Goal: Find specific page/section: Find specific page/section

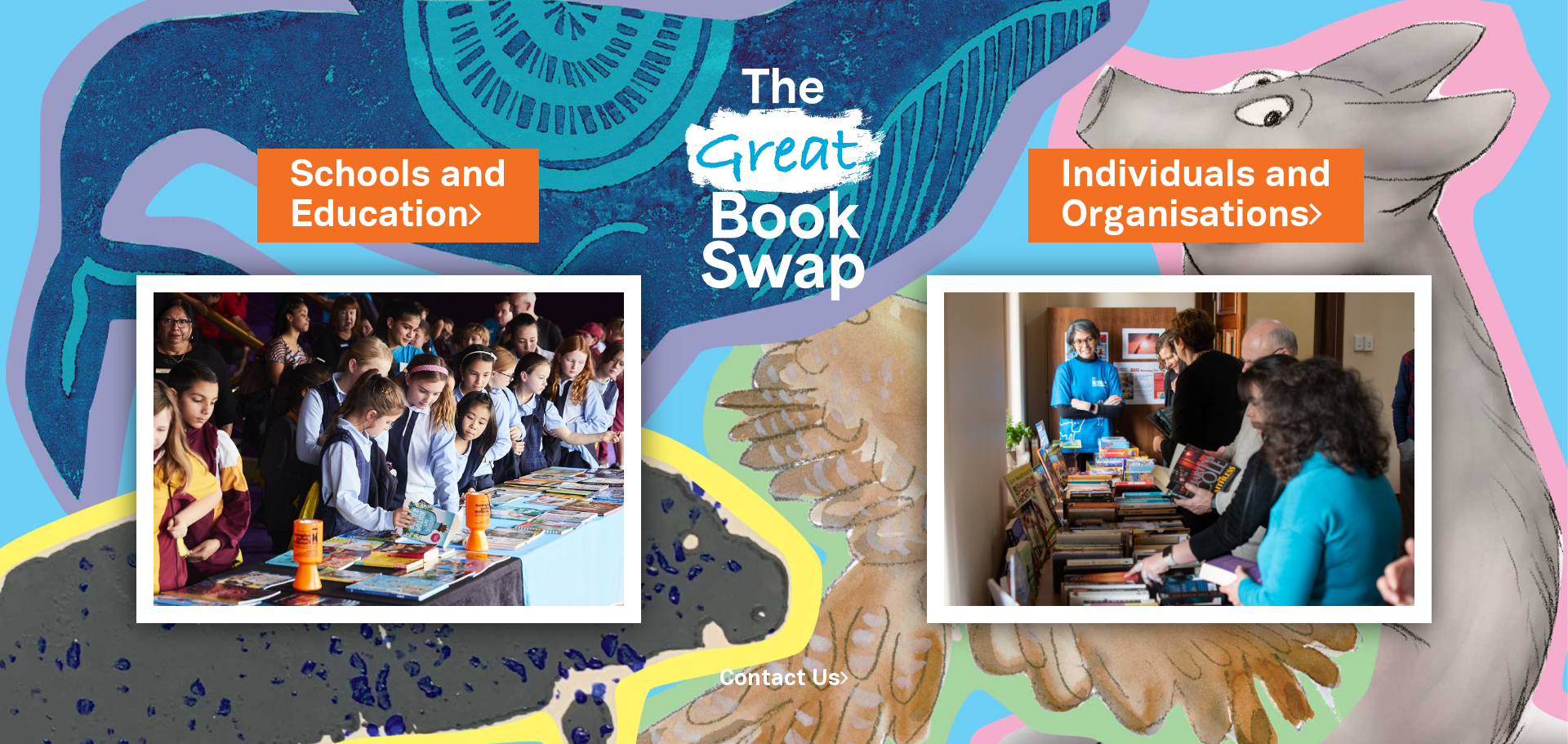
click at [481, 421] on img at bounding box center [389, 448] width 505 height 348
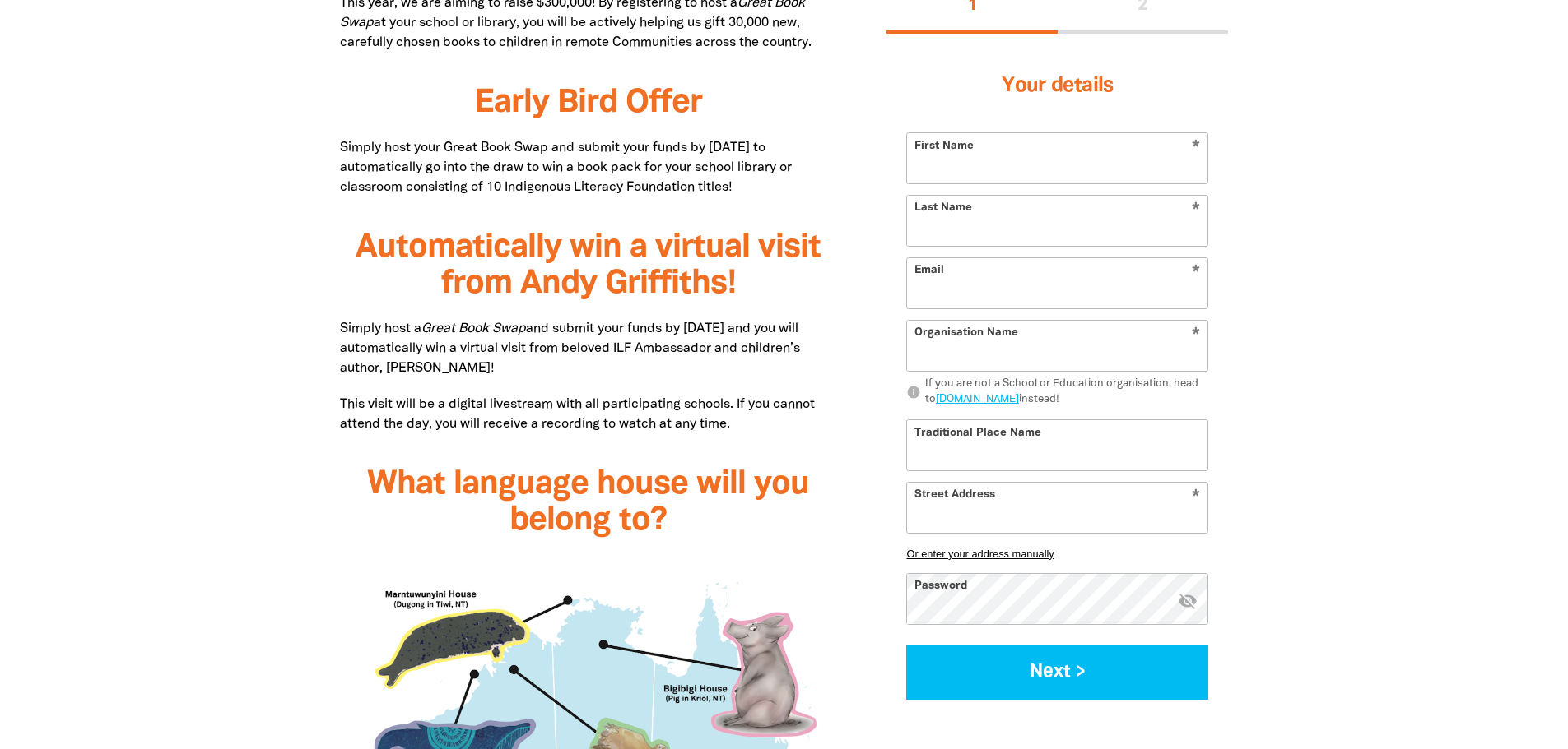
scroll to position [1316, 0]
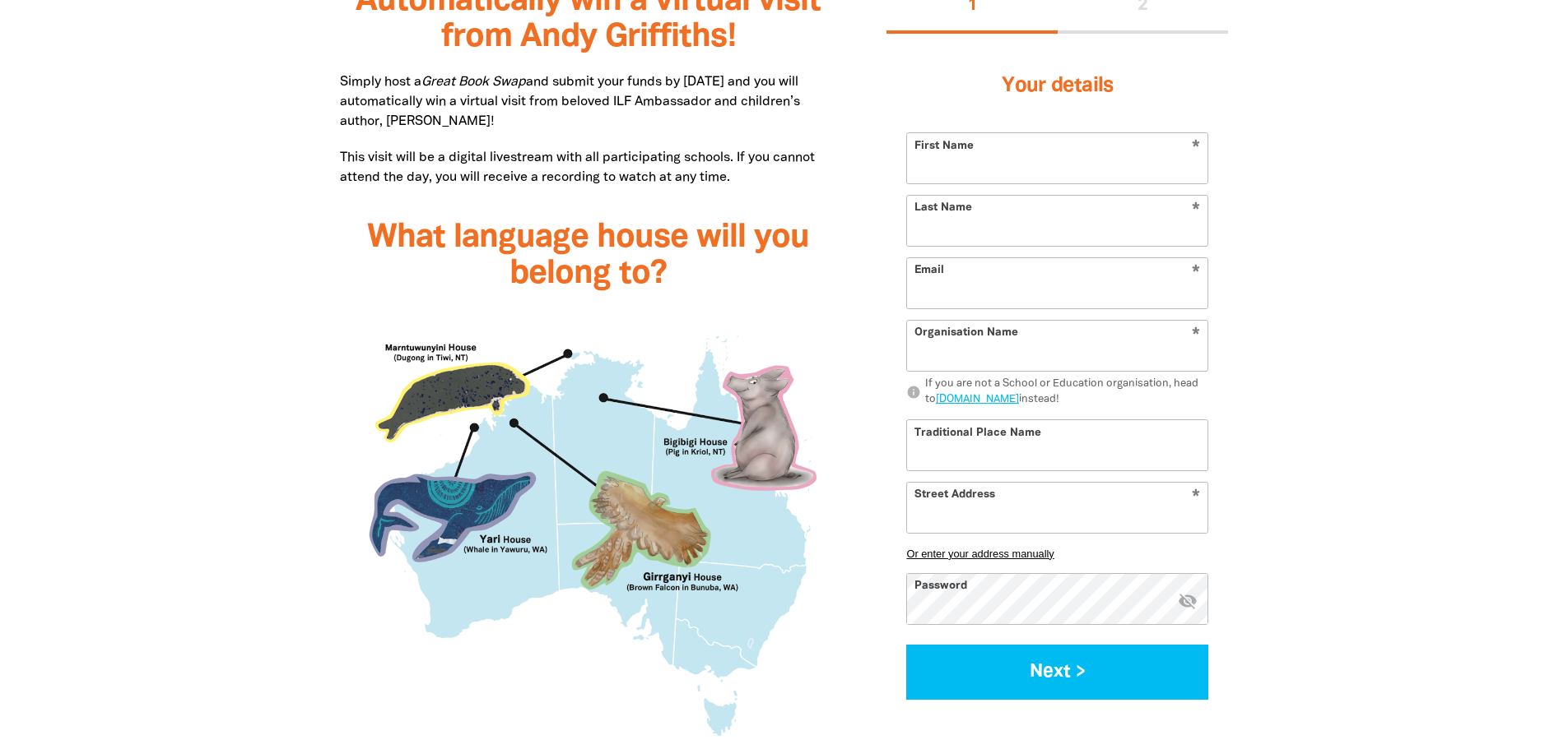
click at [485, 490] on img at bounding box center [588, 528] width 498 height 438
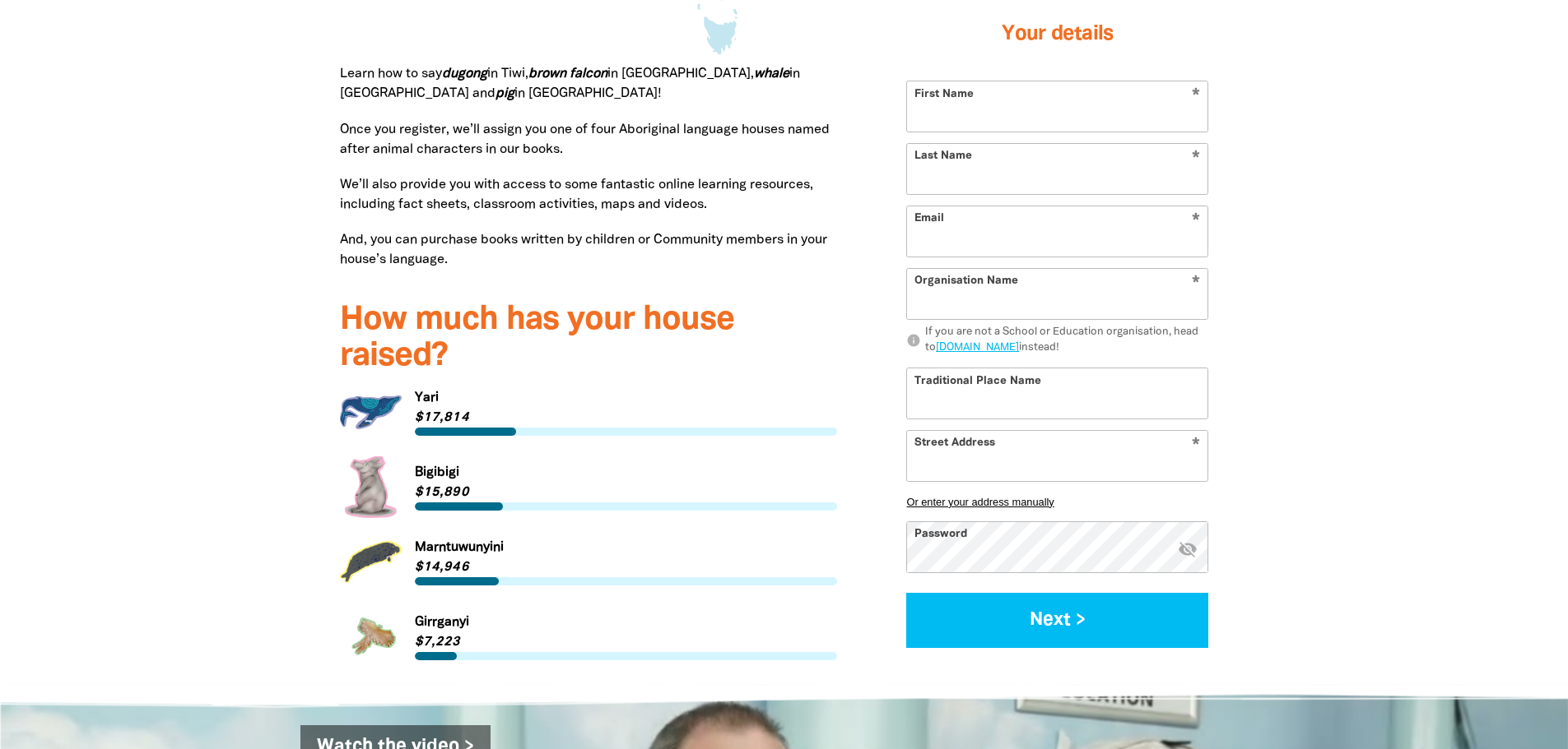
scroll to position [2139, 0]
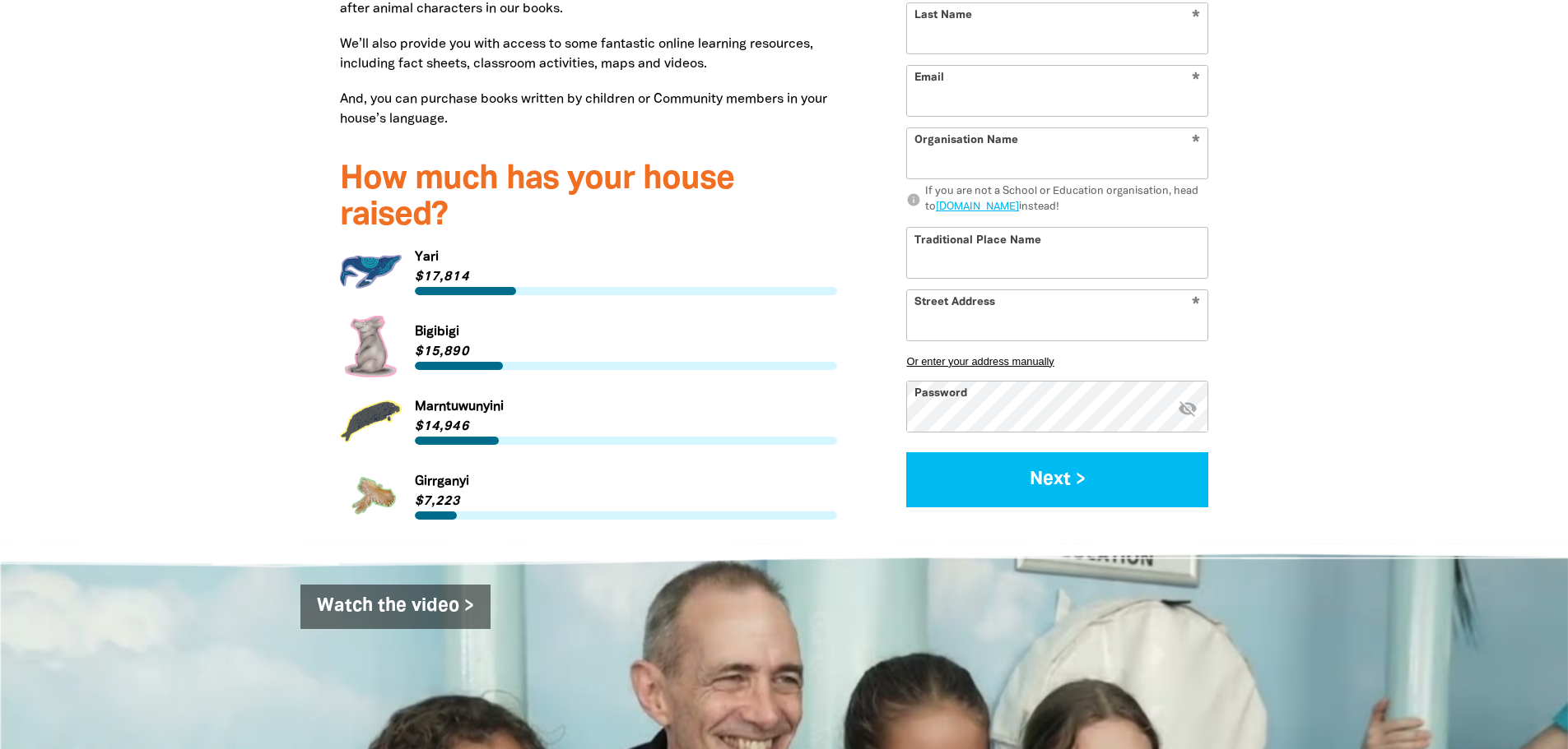
click at [462, 362] on link "Link to [GEOGRAPHIC_DATA]" at bounding box center [588, 346] width 498 height 61
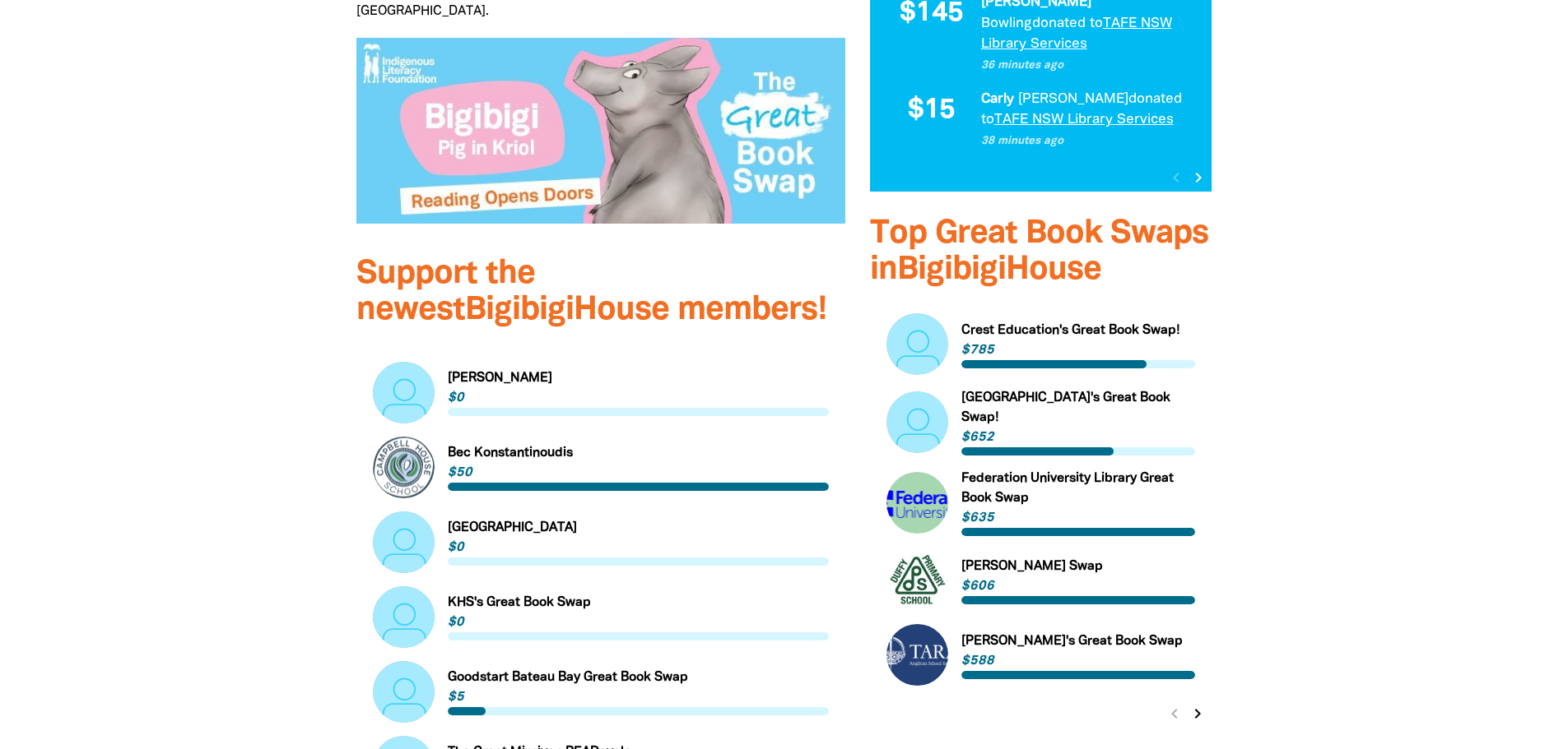
scroll to position [740, 0]
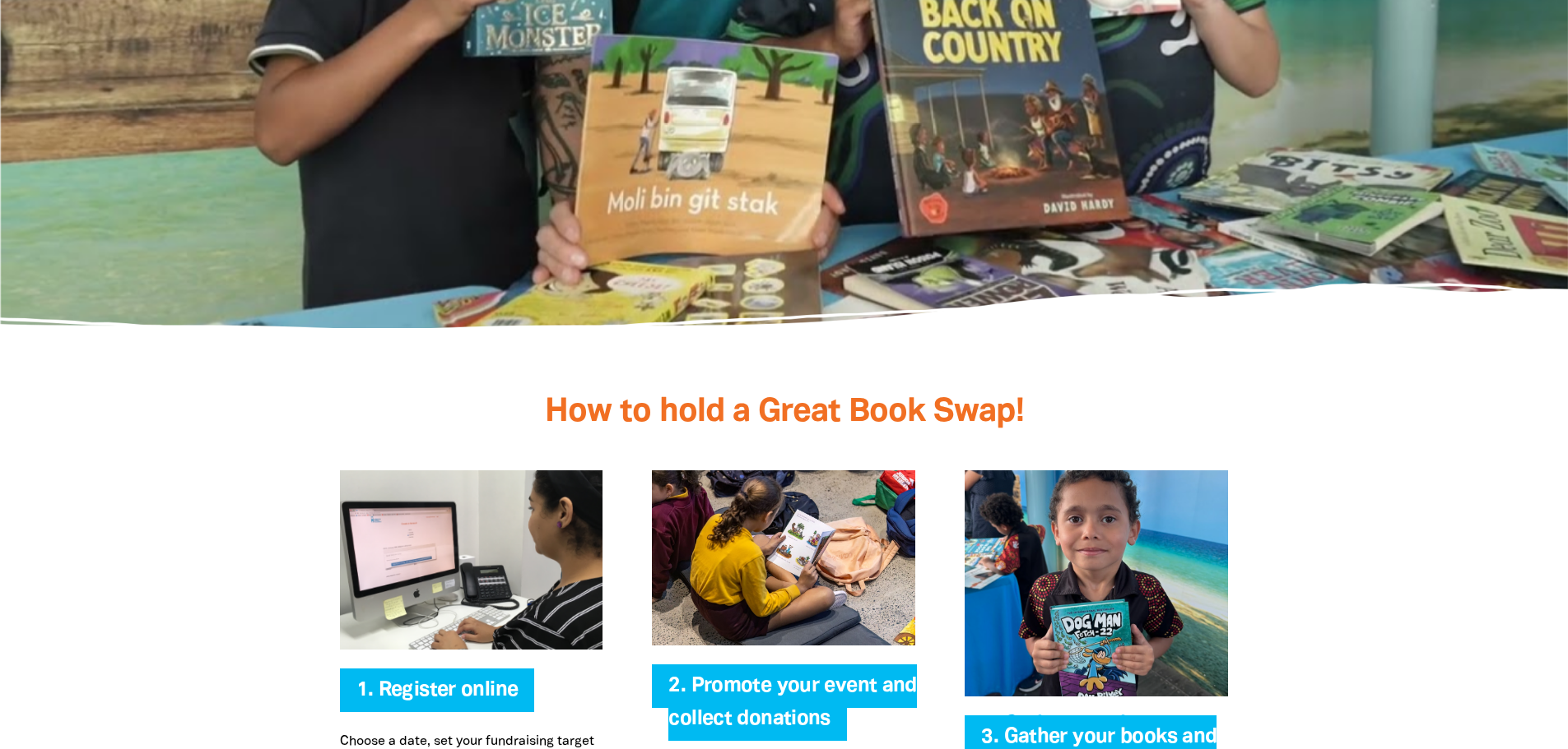
scroll to position [2632, 0]
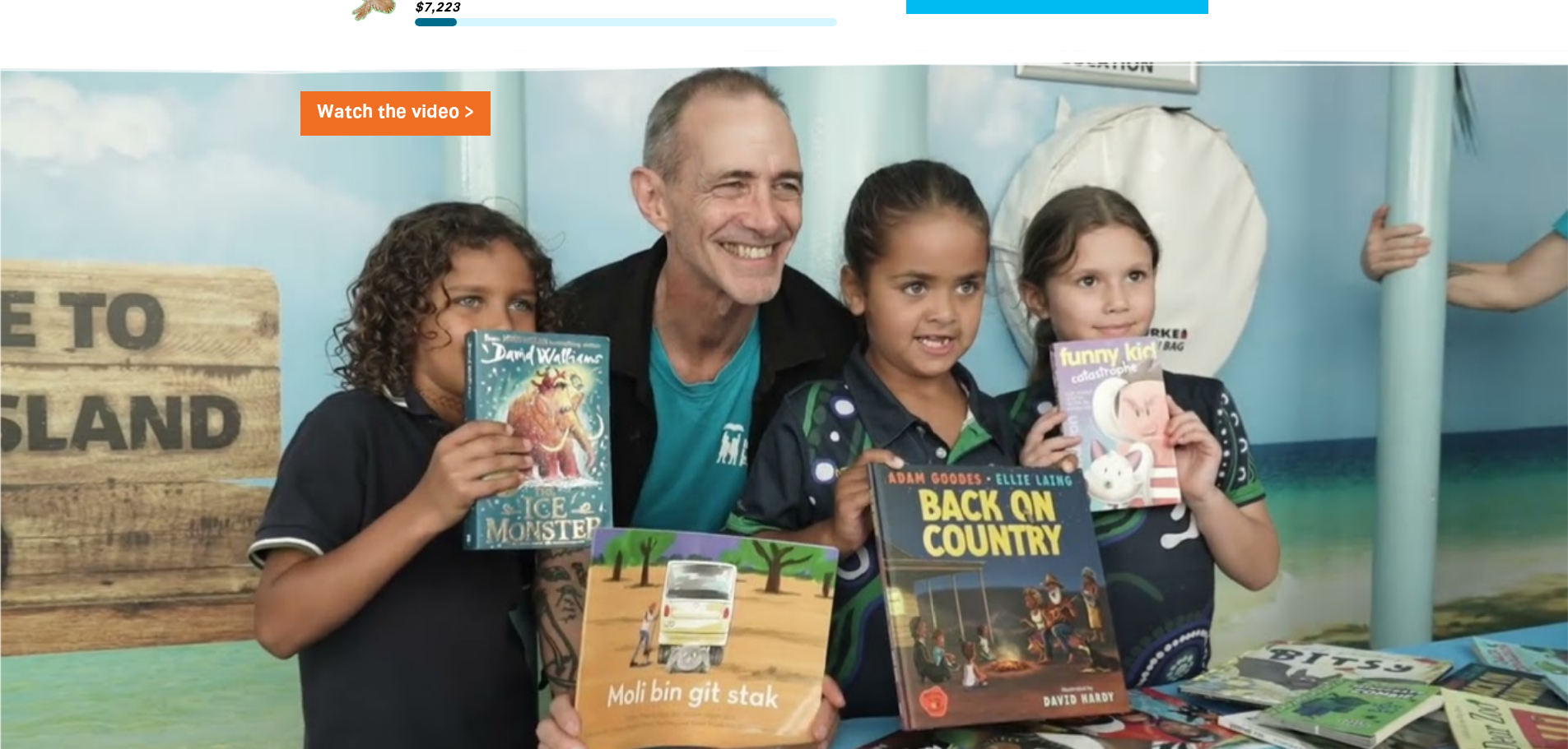
click at [418, 113] on link "Watch the video >" at bounding box center [395, 113] width 190 height 44
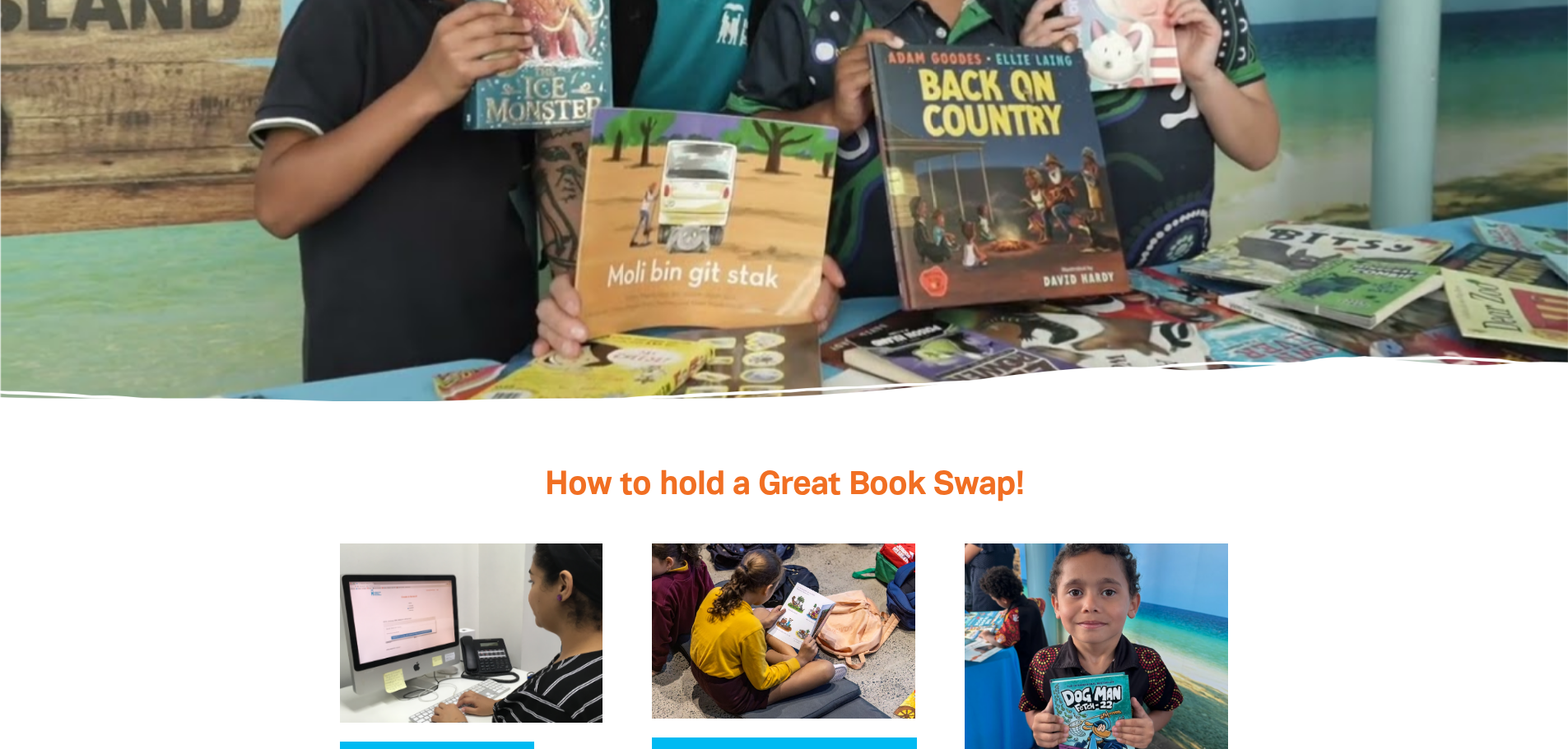
scroll to position [3044, 0]
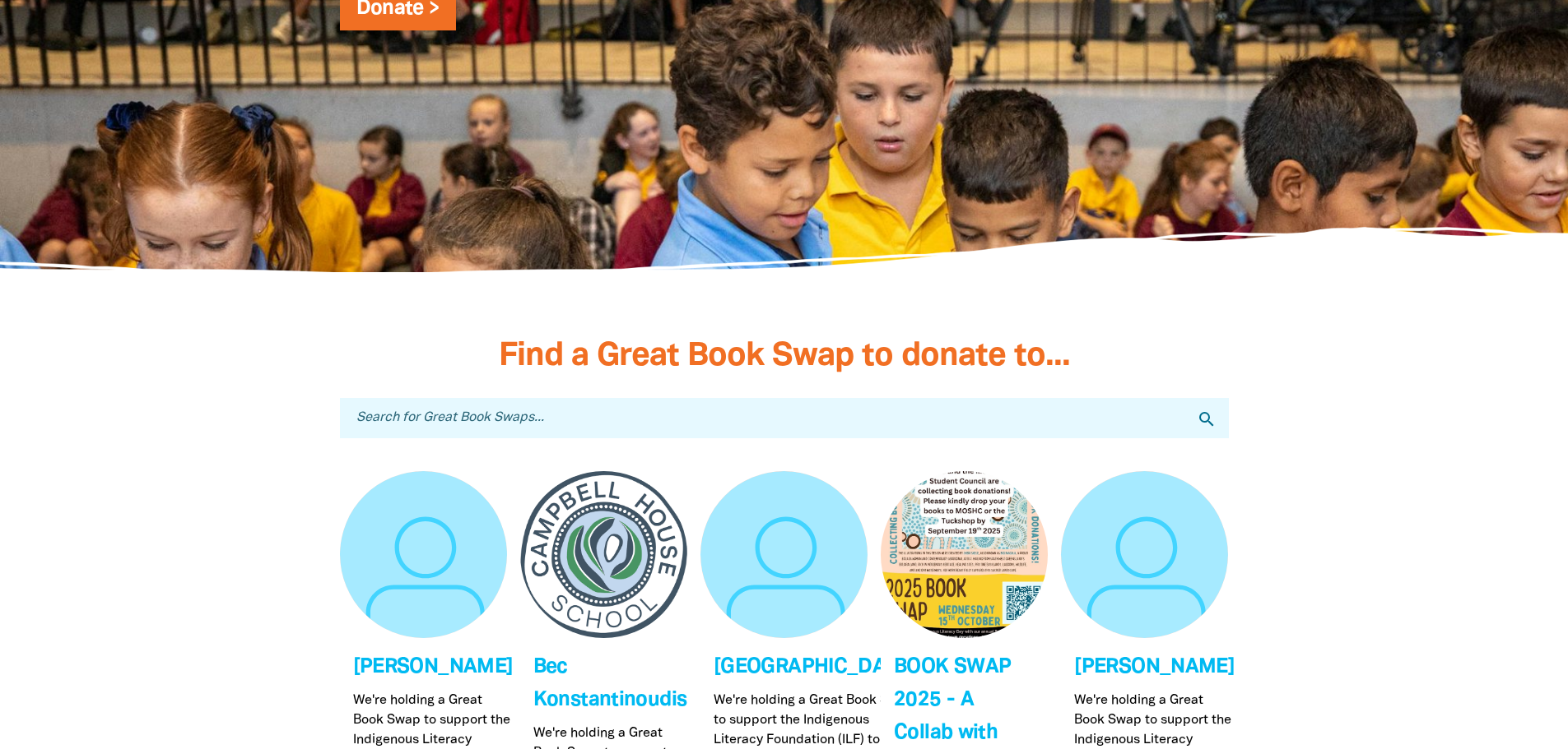
scroll to position [4860, 0]
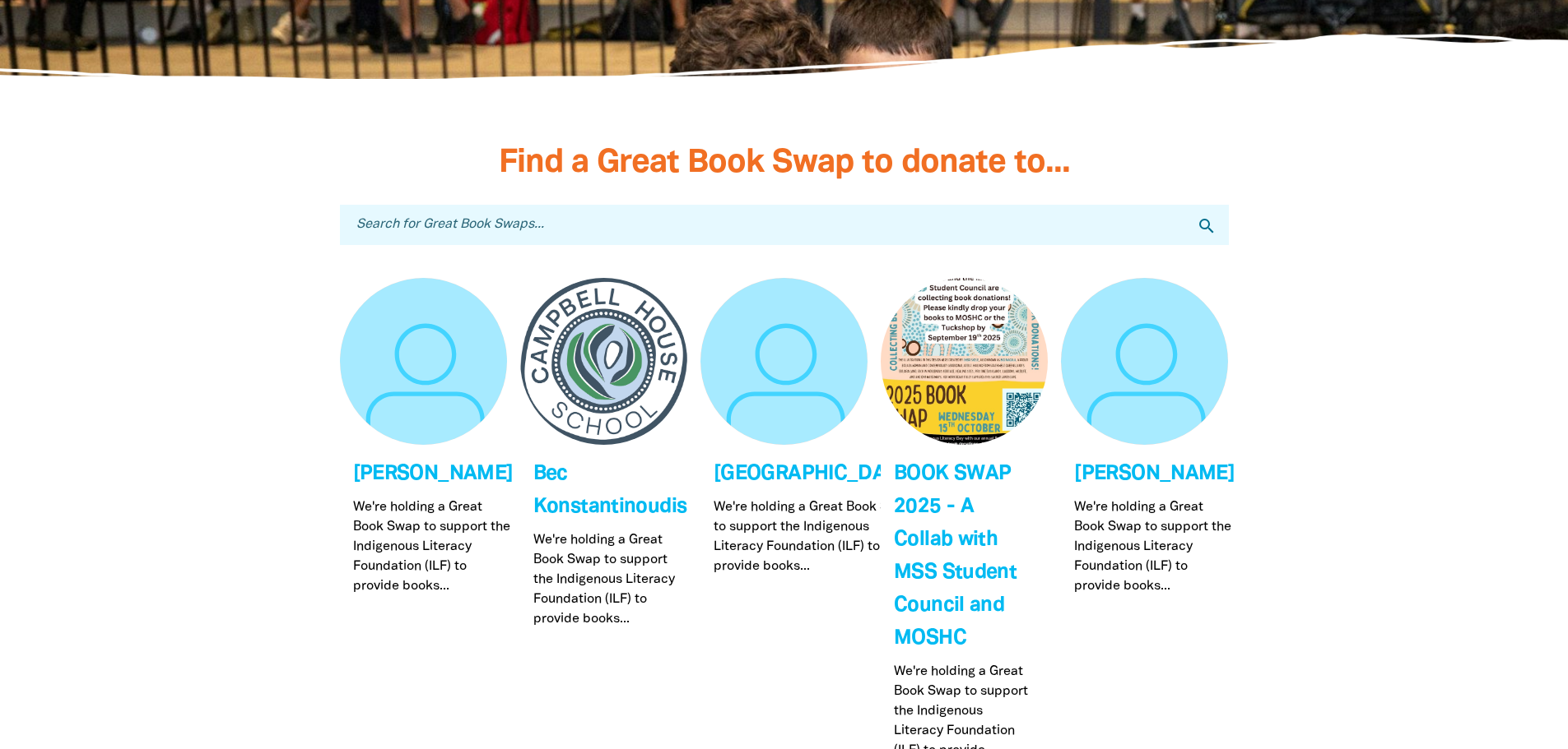
click at [395, 235] on input "Search for Great Book Swaps..." at bounding box center [784, 225] width 889 height 41
type input "rmit l"
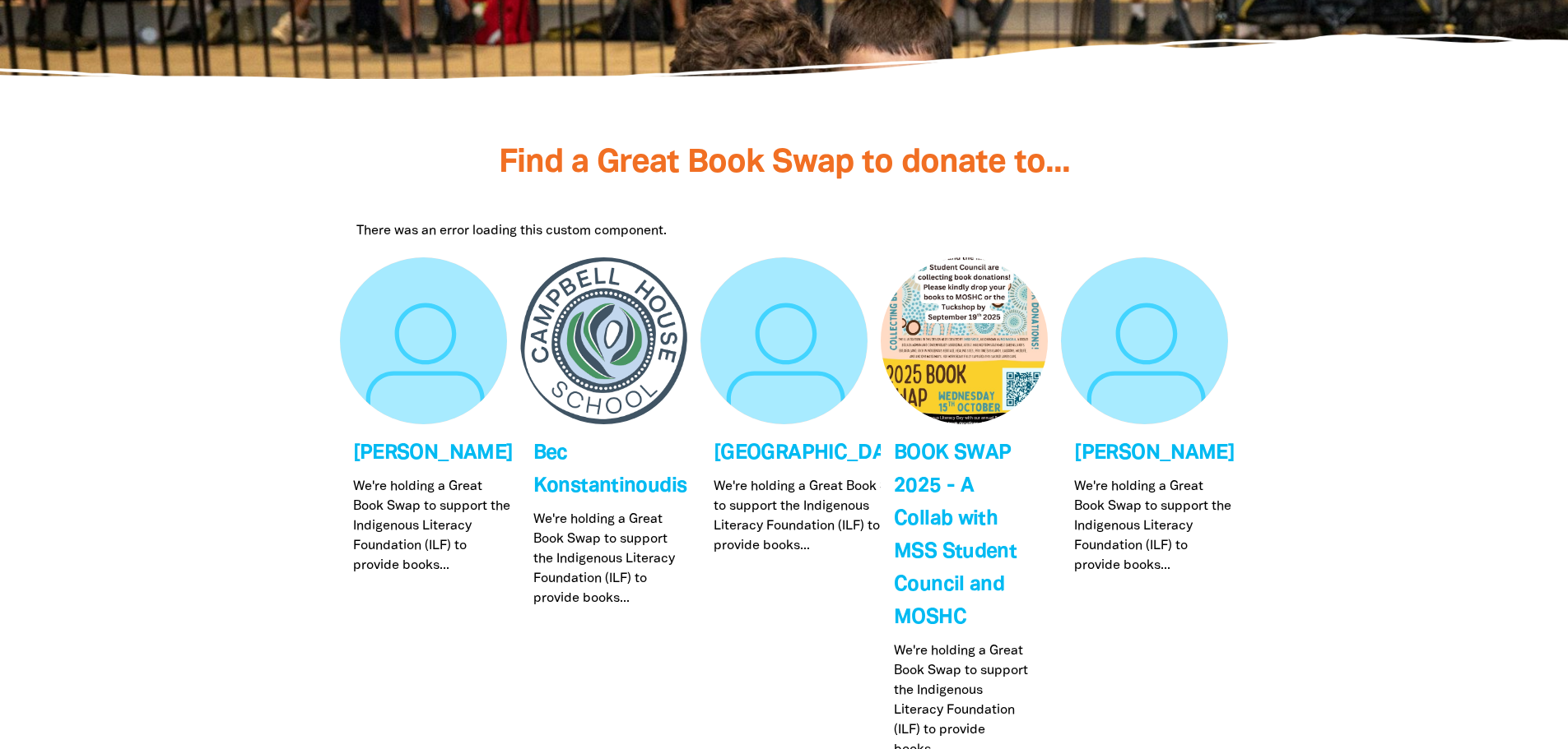
click at [408, 226] on div "There was an error loading this custom component." at bounding box center [784, 231] width 856 height 20
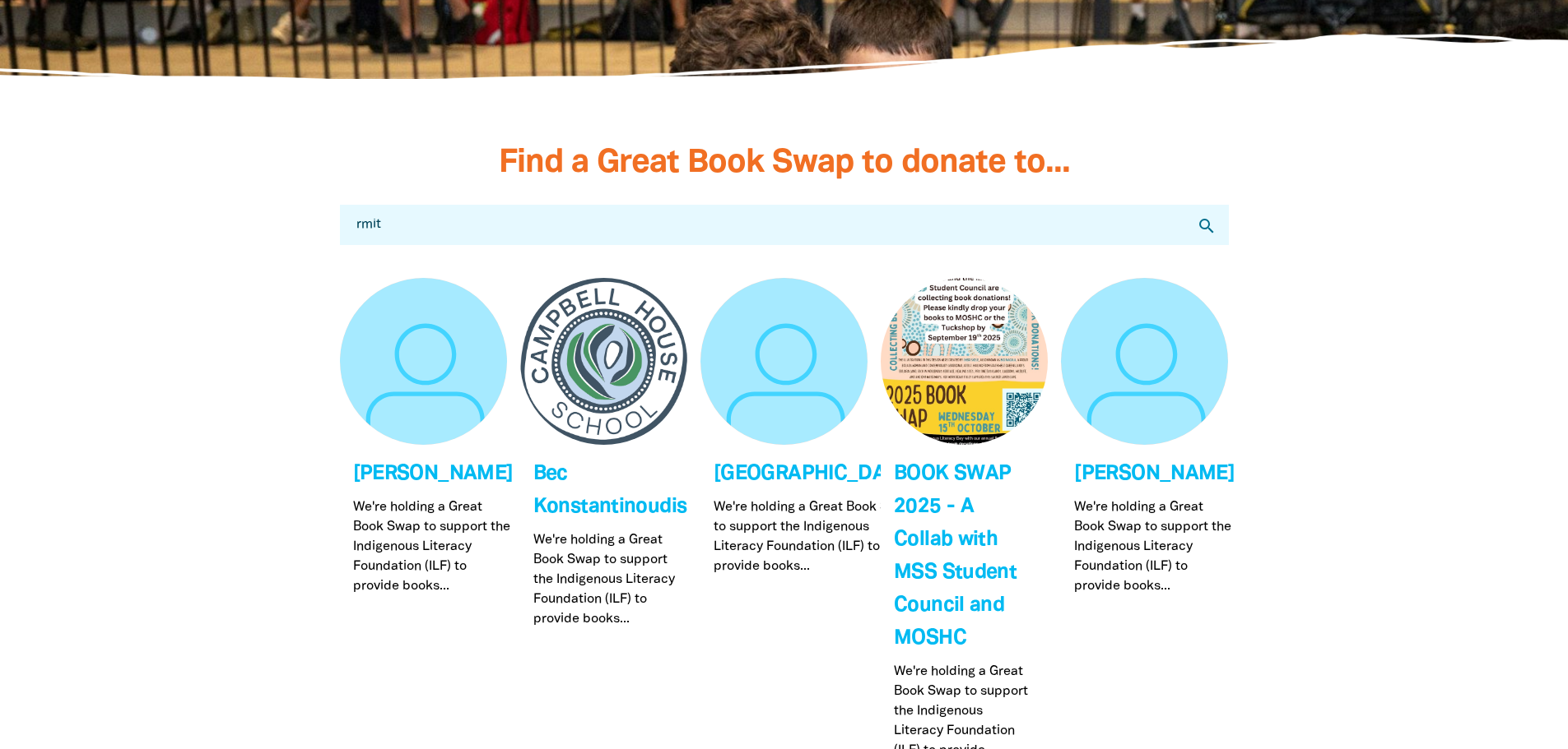
type input "rmit"
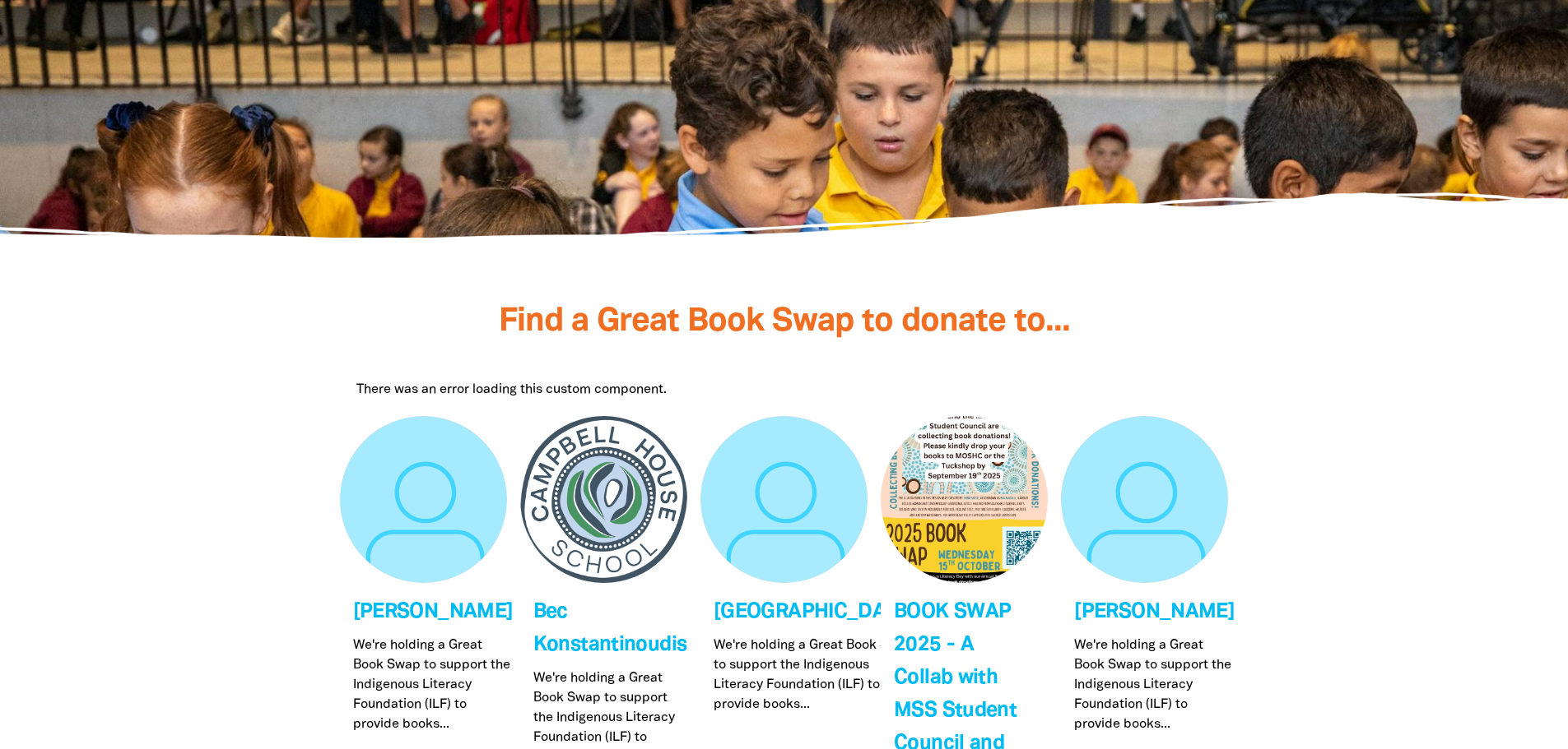
scroll to position [4696, 0]
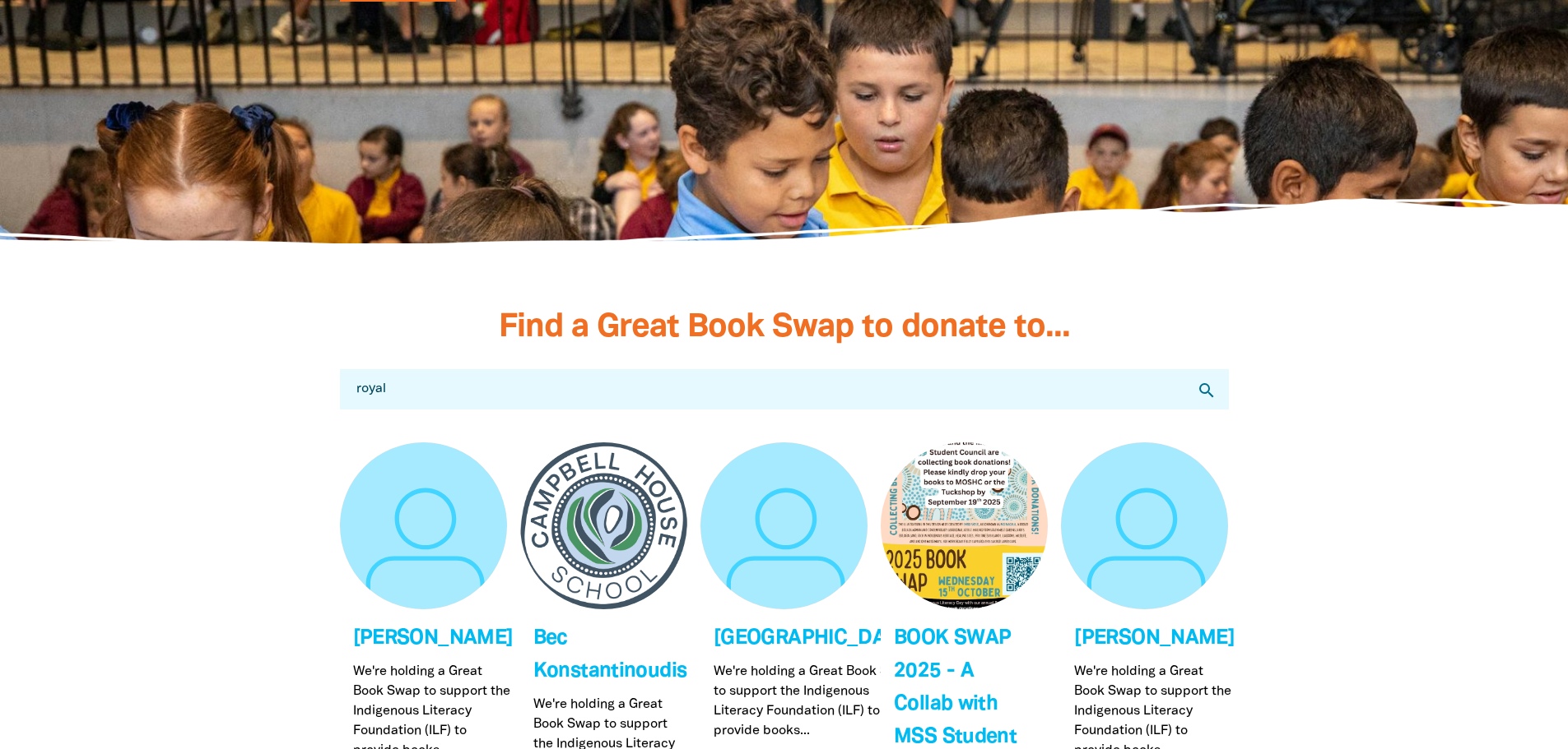
type input "royal"
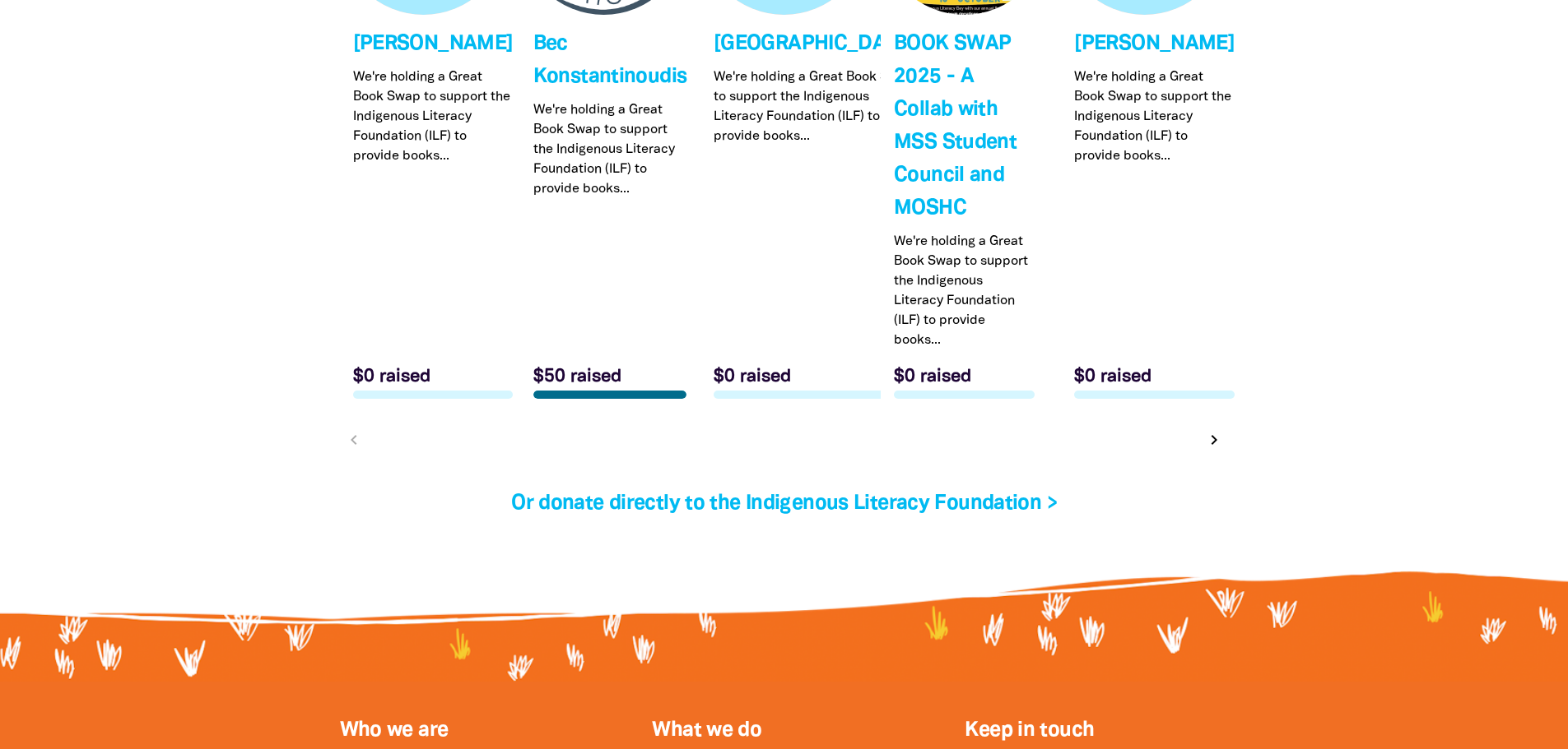
scroll to position [5272, 0]
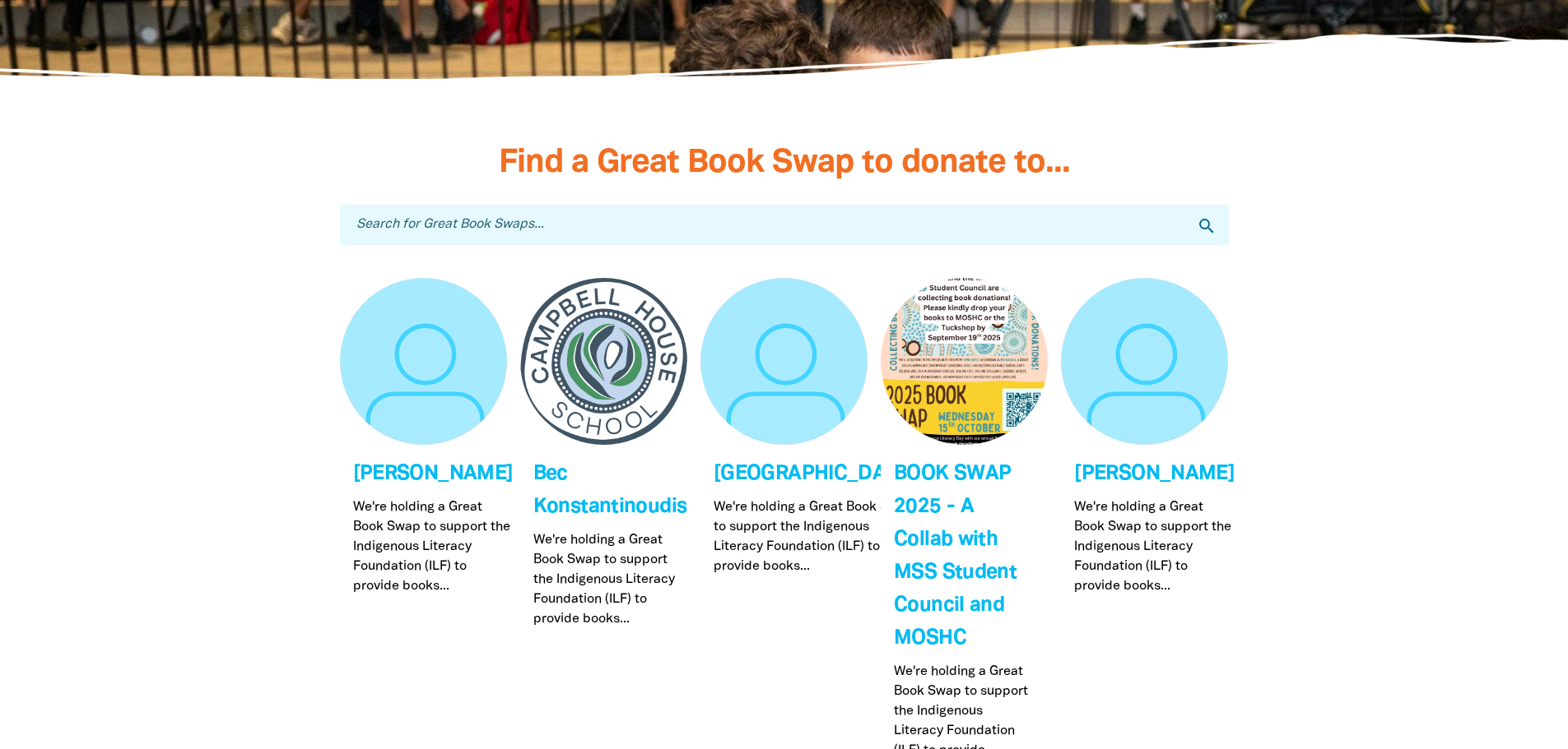
click at [507, 231] on input "Search for Great Book Swaps..." at bounding box center [784, 225] width 889 height 41
type input "rmi"
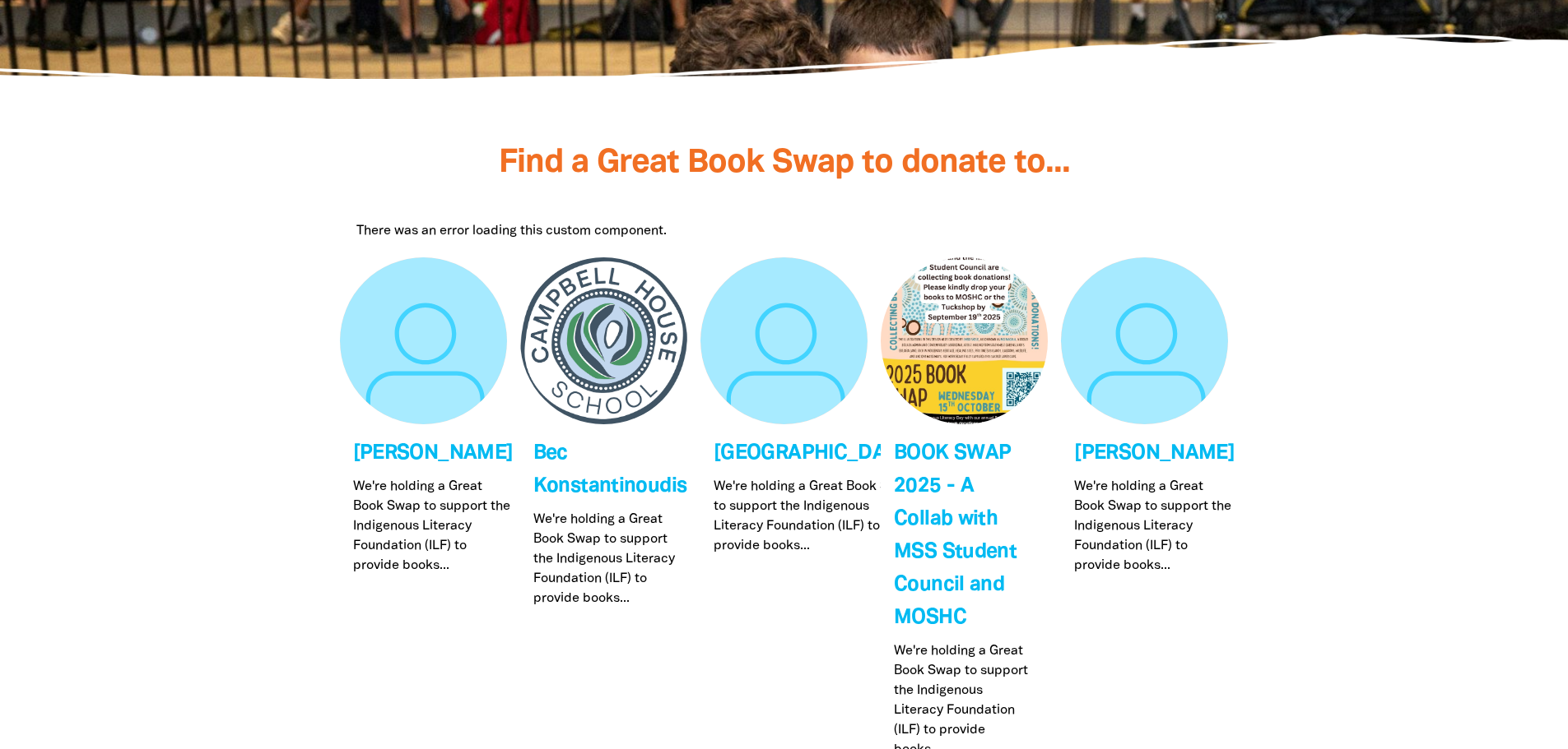
click at [749, 479] on link "Link to [GEOGRAPHIC_DATA]" at bounding box center [783, 540] width 167 height 564
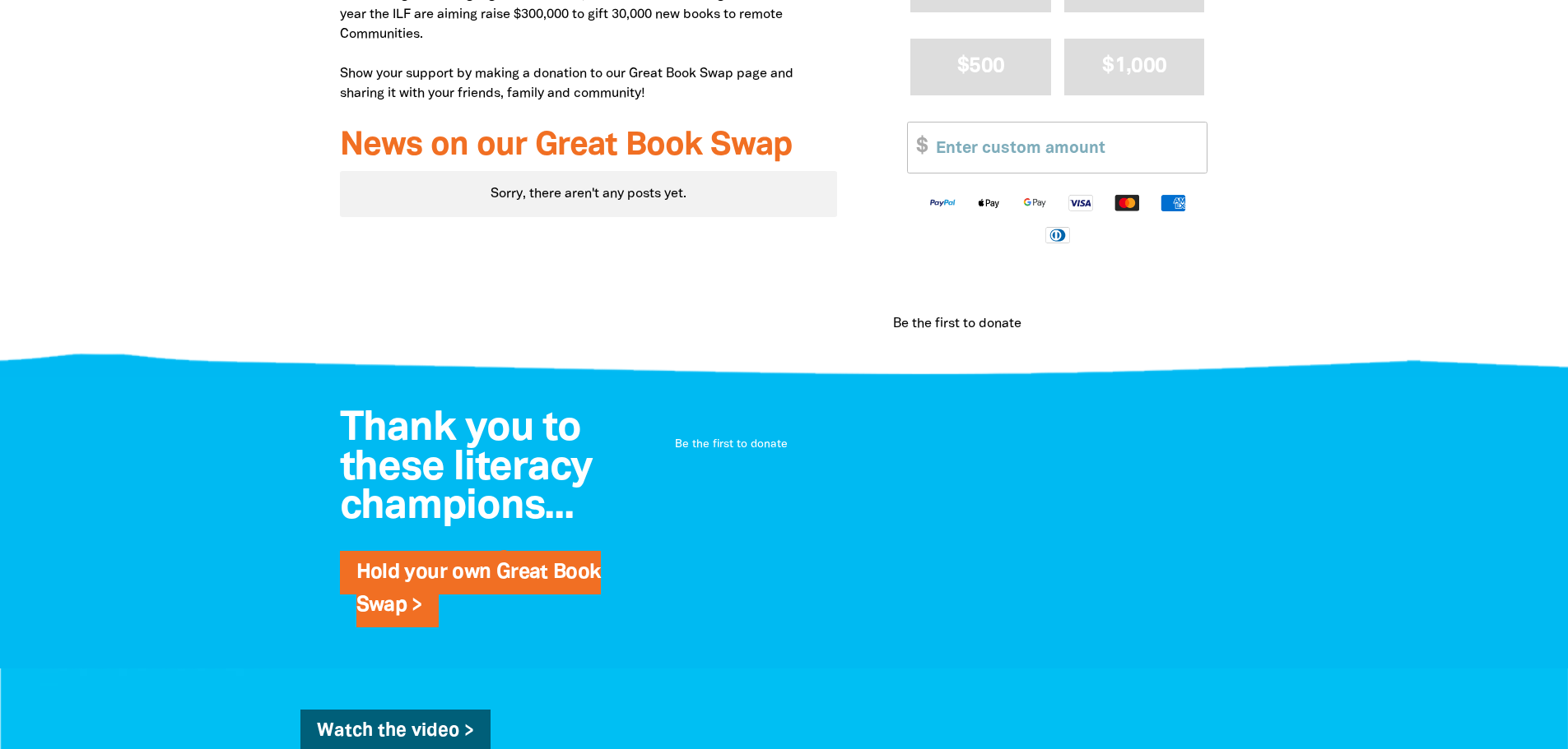
scroll to position [740, 0]
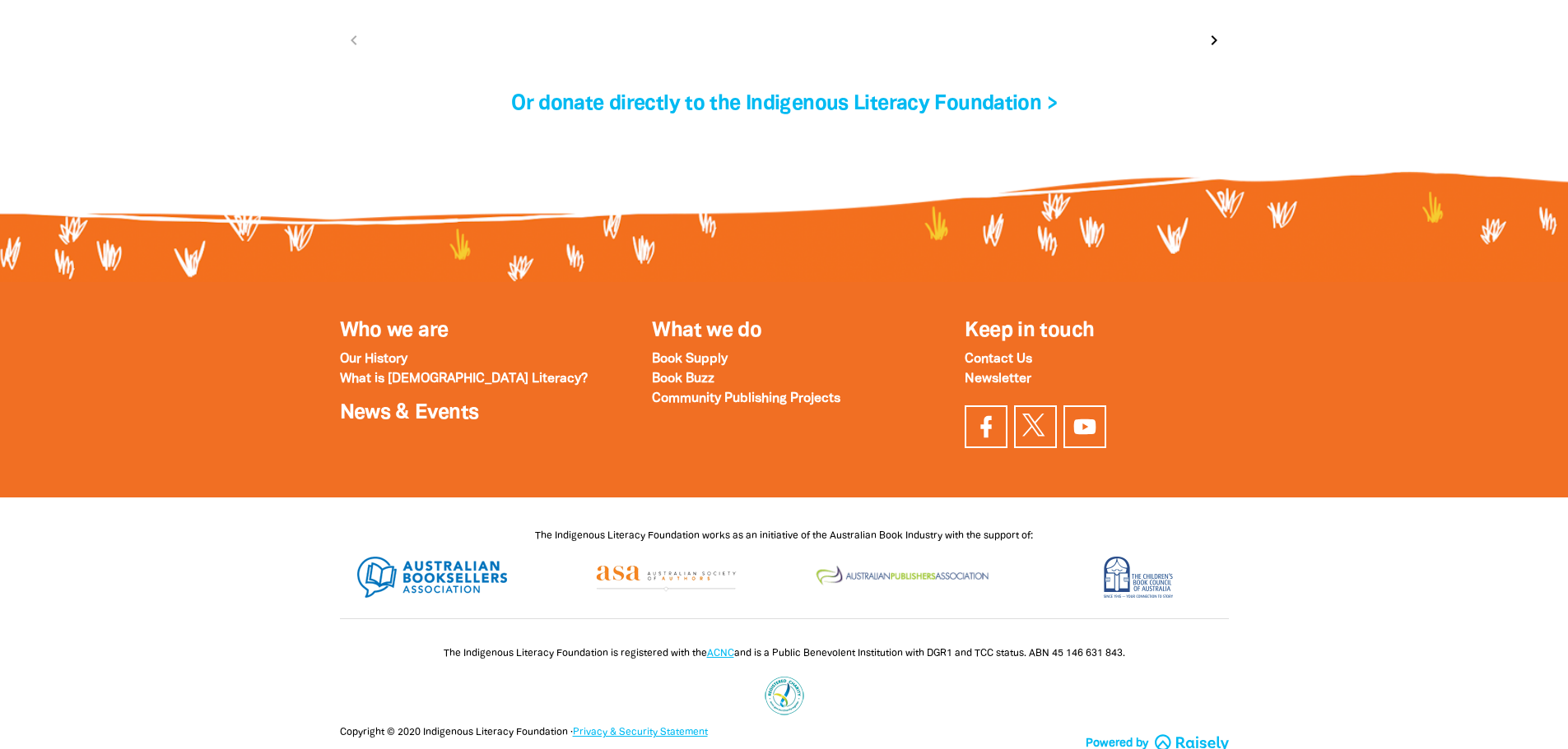
scroll to position [5748, 0]
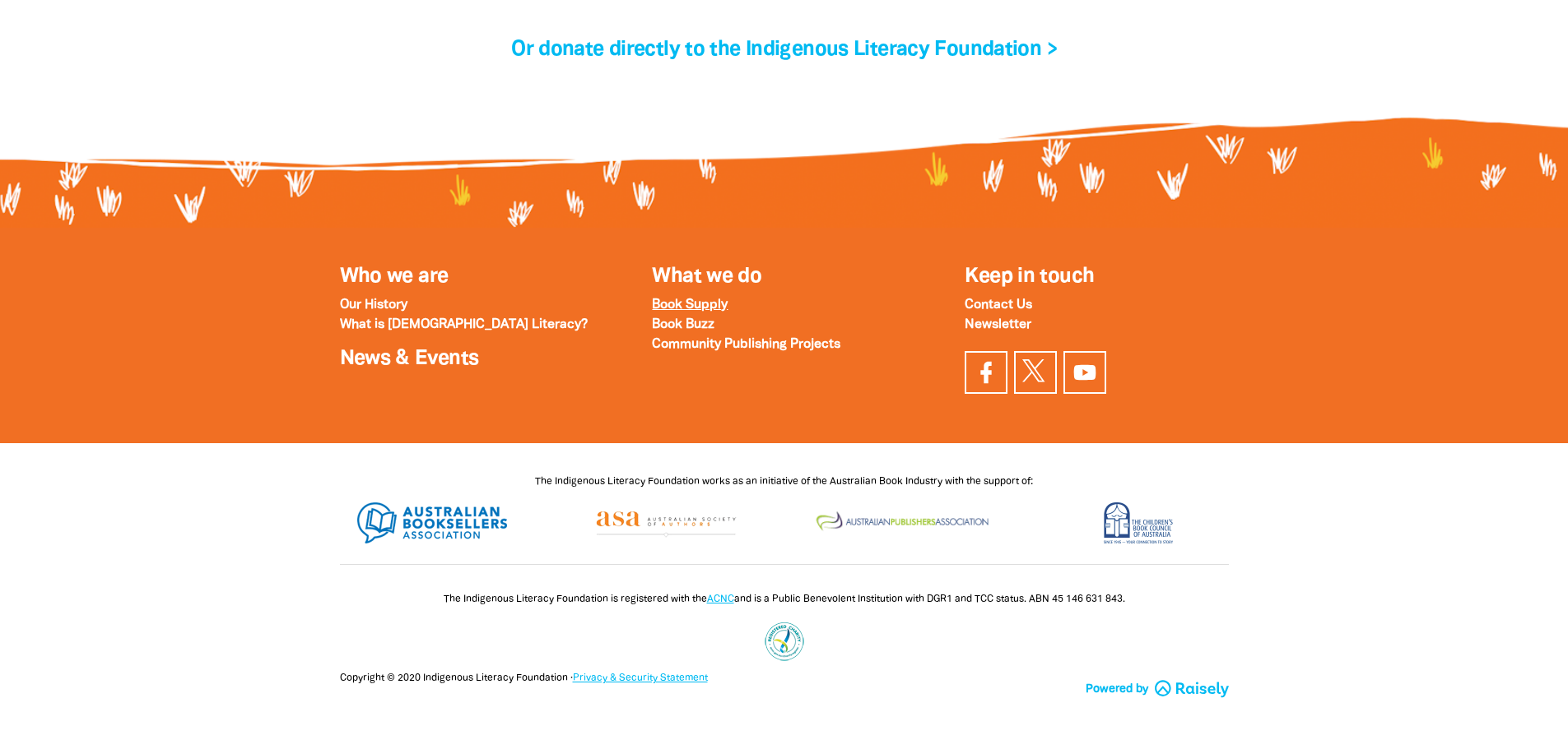
click at [700, 299] on strong "Book Supply" at bounding box center [689, 304] width 75 height 11
